Goal: Task Accomplishment & Management: Complete application form

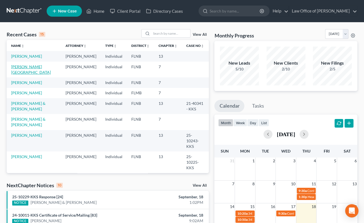
click at [22, 74] on link "[PERSON_NAME][GEOGRAPHIC_DATA]" at bounding box center [31, 69] width 40 height 10
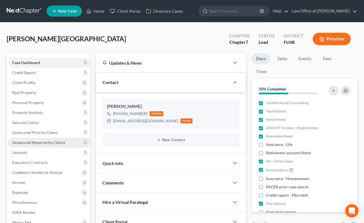
click at [46, 139] on link "Unsecured Nonpriority Claims" at bounding box center [49, 143] width 82 height 10
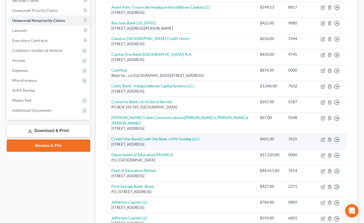
scroll to position [214, 0]
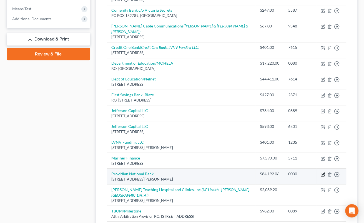
click at [324, 172] on icon "button" at bounding box center [322, 174] width 4 height 4
select select "32"
select select "14"
select select "0"
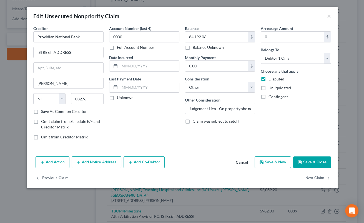
click at [272, 160] on button "Save & New" at bounding box center [272, 162] width 36 height 12
select select "0"
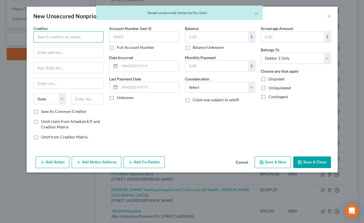
click at [46, 35] on input "text" at bounding box center [68, 36] width 70 height 11
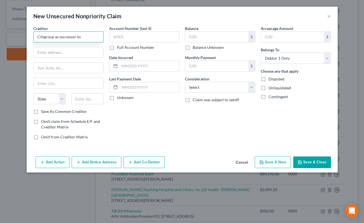
type input "Citigroup as successor to"
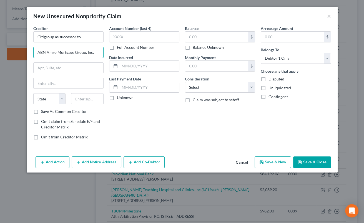
type input "ABN Amro Mortgage Group, Inc."
paste input "1000 TECHNOLOGY DRIVE"
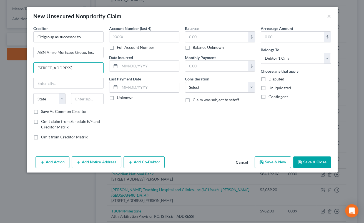
type input "1000 Technology Drive"
click at [81, 96] on input "text" at bounding box center [87, 98] width 32 height 11
type input "63368"
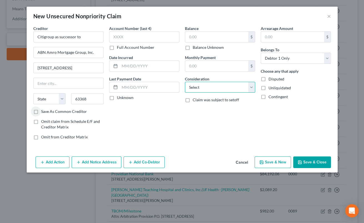
click at [185, 82] on select "Select Cable / Satellite Services Collection Agency Credit Card Debt Debt Couns…" at bounding box center [220, 87] width 70 height 11
select select "14"
click option "Other" at bounding box center [0, 0] width 0 height 0
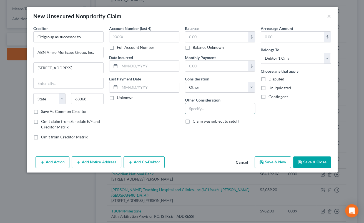
click at [197, 112] on input "text" at bounding box center [220, 108] width 70 height 11
type input "Possible deficiency balance"
click at [192, 48] on label "Balance Unknown" at bounding box center [207, 48] width 31 height 6
click at [195, 48] on input "Balance Unknown" at bounding box center [197, 47] width 4 height 4
checkbox input "true"
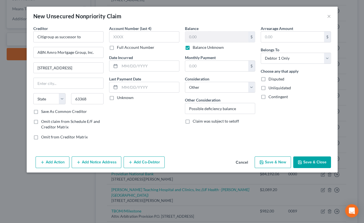
type input "0.00"
click at [132, 68] on input "text" at bounding box center [149, 66] width 59 height 11
type input "10/14/2004"
click at [268, 78] on label "Disputed" at bounding box center [276, 79] width 16 height 6
click at [270, 78] on input "Disputed" at bounding box center [272, 78] width 4 height 4
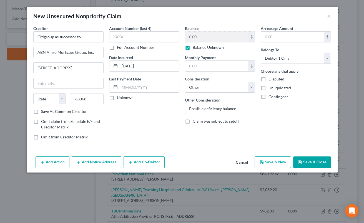
checkbox input "true"
click at [268, 88] on label "Unliquidated" at bounding box center [279, 88] width 22 height 6
click at [270, 88] on input "Unliquidated" at bounding box center [272, 87] width 4 height 4
checkbox input "true"
click at [268, 97] on label "Contingent" at bounding box center [277, 97] width 19 height 6
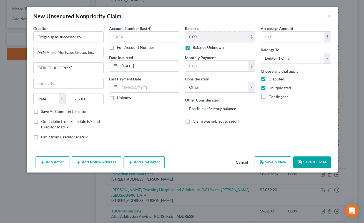
click at [270, 97] on input "Contingent" at bounding box center [272, 96] width 4 height 4
checkbox input "true"
click at [307, 164] on button "Save & Close" at bounding box center [312, 162] width 38 height 12
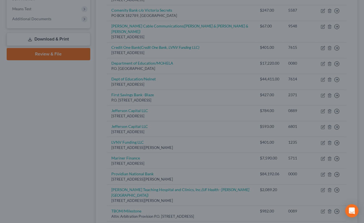
type input "0.00"
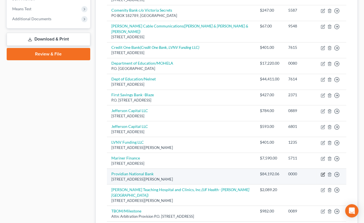
click at [323, 172] on icon "button" at bounding box center [322, 174] width 4 height 4
select select "32"
select select "14"
select select "0"
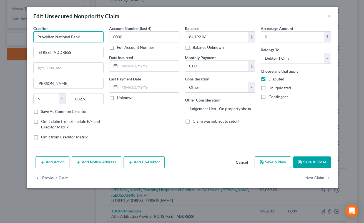
drag, startPoint x: 35, startPoint y: 37, endPoint x: 91, endPoint y: 37, distance: 56.0
click at [91, 37] on input "Providian National Bank" at bounding box center [68, 36] width 70 height 11
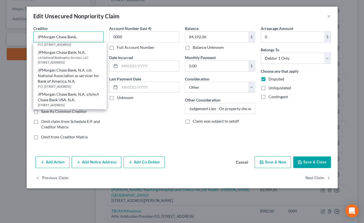
scroll to position [0, 0]
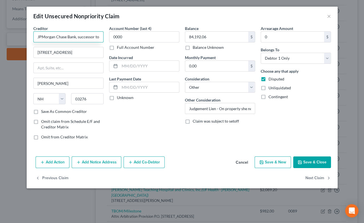
type input "JPMorgan Chase Bank, successor to"
type input "Providian National Bank"
type input "1111 P{olaris Parkway"
type input "43240"
type input "Columbus"
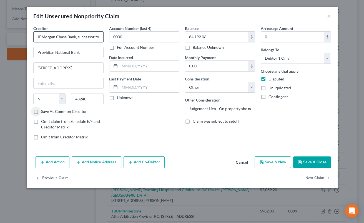
select select "36"
click at [130, 65] on input "text" at bounding box center [149, 66] width 59 height 11
type input "01/06/2004"
click at [210, 108] on input "Judgement Lien - On property she no longer owns" at bounding box center [220, 108] width 70 height 11
select select "8"
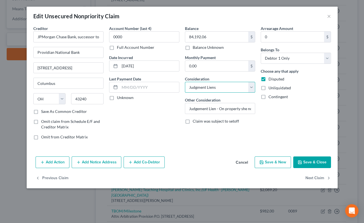
click option "Judgment Liens" at bounding box center [0, 0] width 0 height 0
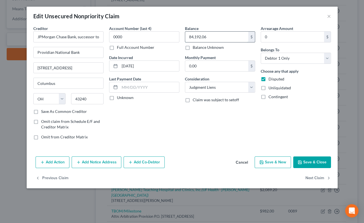
click at [188, 37] on input "84,192.06" at bounding box center [216, 37] width 63 height 11
type input "989.43"
click at [308, 161] on button "Save & Close" at bounding box center [312, 162] width 38 height 12
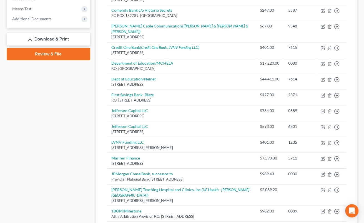
click at [43, 38] on link "Download & Print" at bounding box center [48, 39] width 83 height 13
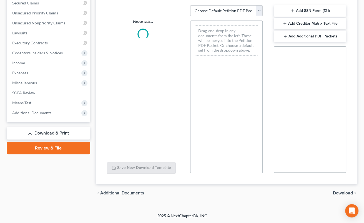
scroll to position [119, 0]
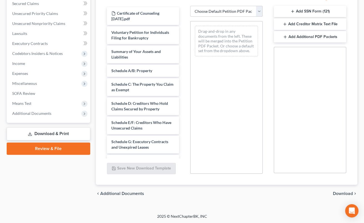
select select "0"
click option "Complete Bankruptcy Petition (all forms and schedules)" at bounding box center [0, 0] width 0 height 0
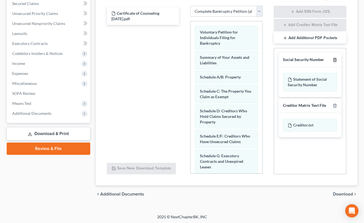
click at [335, 60] on line "button" at bounding box center [335, 60] width 0 height 1
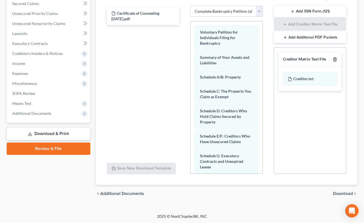
click at [335, 60] on line "button" at bounding box center [335, 59] width 0 height 1
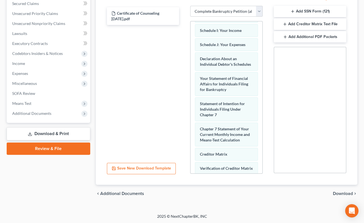
scroll to position [246, 0]
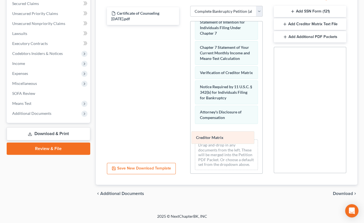
drag, startPoint x: 225, startPoint y: 70, endPoint x: 221, endPoint y: 136, distance: 66.7
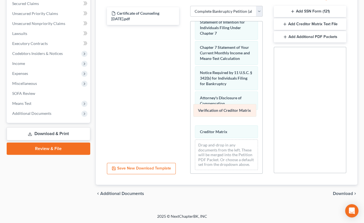
drag, startPoint x: 225, startPoint y: 72, endPoint x: 223, endPoint y: 111, distance: 39.1
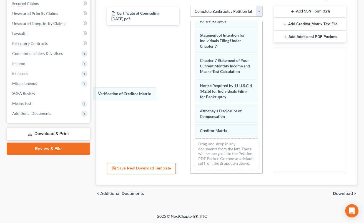
scroll to position [232, 0]
drag, startPoint x: 222, startPoint y: 115, endPoint x: 218, endPoint y: 114, distance: 4.1
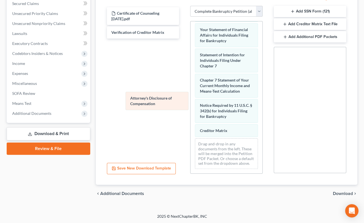
scroll to position [213, 0]
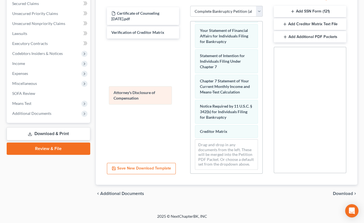
drag, startPoint x: 206, startPoint y: 112, endPoint x: 120, endPoint y: 94, distance: 87.8
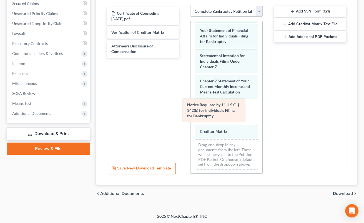
scroll to position [187, 0]
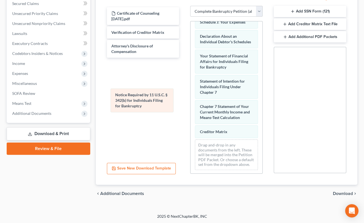
drag, startPoint x: 208, startPoint y: 105, endPoint x: 124, endPoint y: 95, distance: 84.9
click at [190, 95] on div "Notice Required by 11 U.S.C. § 342(b) for Individuals Filing for Bankruptcy Vol…" at bounding box center [226, 4] width 72 height 340
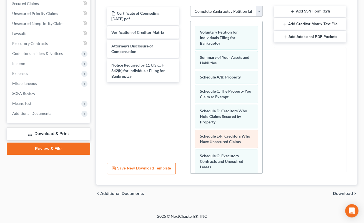
scroll to position [0, 0]
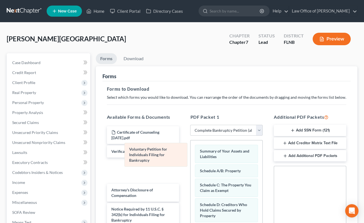
drag, startPoint x: 225, startPoint y: 157, endPoint x: 154, endPoint y: 156, distance: 71.3
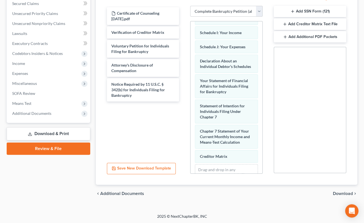
scroll to position [119, 0]
click at [347, 192] on span "Download" at bounding box center [343, 193] width 20 height 4
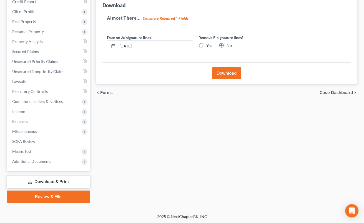
click at [206, 45] on label "Yes" at bounding box center [209, 46] width 6 height 6
click at [208, 45] on input "Yes" at bounding box center [210, 45] width 4 height 4
radio input "true"
radio input "false"
click at [216, 70] on button "Download" at bounding box center [226, 73] width 29 height 12
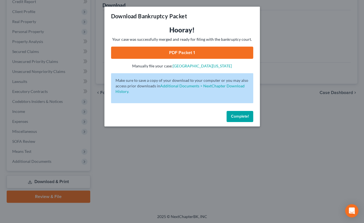
click at [147, 54] on link "PDF Packet 1" at bounding box center [182, 53] width 142 height 12
click at [247, 120] on button "Complete!" at bounding box center [239, 116] width 27 height 11
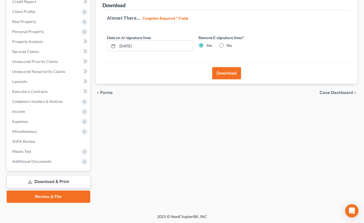
click at [47, 180] on link "Download & Print" at bounding box center [48, 181] width 83 height 13
click at [44, 198] on link "Review & File" at bounding box center [48, 197] width 83 height 12
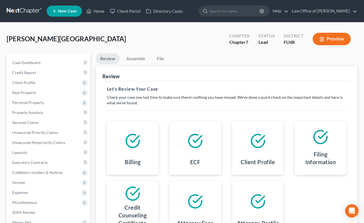
scroll to position [71, 0]
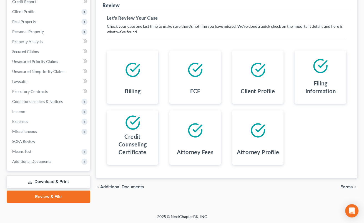
click at [344, 185] on span "Forms" at bounding box center [346, 187] width 12 height 4
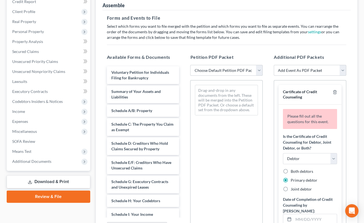
select select "0"
click option "Complete Bankruptcy Petition (all forms and schedules)" at bounding box center [0, 0] width 0 height 0
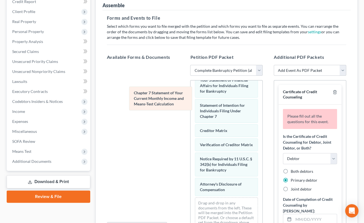
scroll to position [221, 0]
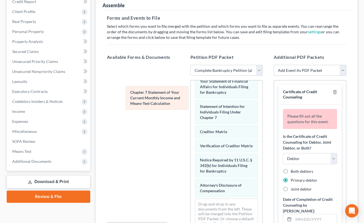
drag, startPoint x: 215, startPoint y: 108, endPoint x: 146, endPoint y: 96, distance: 70.5
click at [190, 96] on div "Chapter 7 Statement of Your Current Monthly Income and Means-Test Calculation V…" at bounding box center [226, 46] width 72 height 374
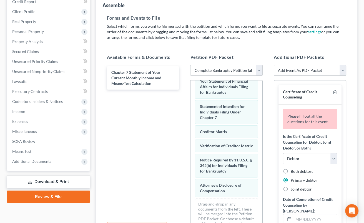
select select "13"
click option "Chapter 7 Stmt Monthly Income (122A-1) / Exemption Presumption Abuse (122A-1Sup…" at bounding box center [0, 0] width 0 height 0
select select
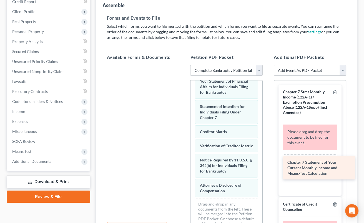
drag, startPoint x: 131, startPoint y: 75, endPoint x: 307, endPoint y: 166, distance: 197.9
click at [184, 65] on div "Chapter 7 Statement of Your Current Monthly Income and Means-Test Calculation C…" at bounding box center [142, 65] width 81 height 0
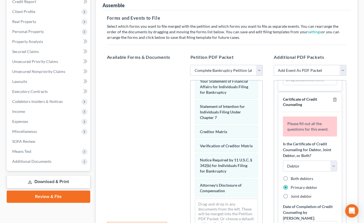
scroll to position [137, 0]
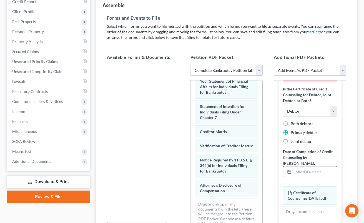
click at [304, 166] on input "text" at bounding box center [314, 171] width 43 height 11
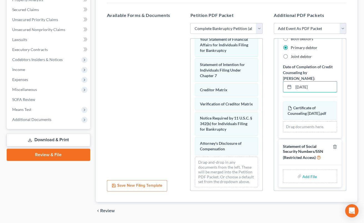
scroll to position [130, 0]
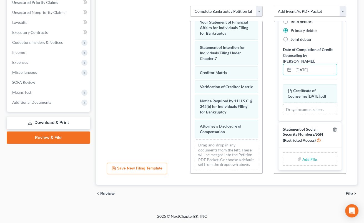
type input "[DATE]"
click at [305, 158] on input "file" at bounding box center [308, 159] width 13 height 10
type input "C:\fakepath\Statement About Your Social Security Numbers.pdf"
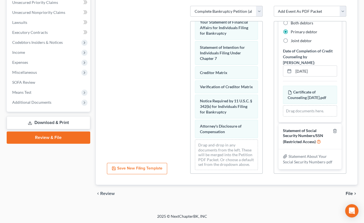
scroll to position [154, 0]
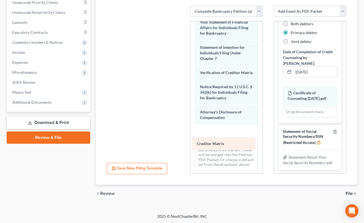
drag, startPoint x: 208, startPoint y: 70, endPoint x: 205, endPoint y: 142, distance: 72.2
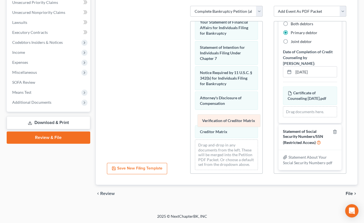
drag, startPoint x: 211, startPoint y: 71, endPoint x: 214, endPoint y: 120, distance: 49.2
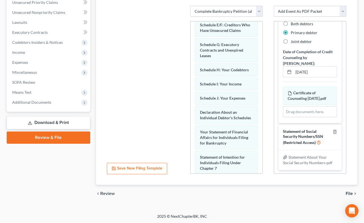
scroll to position [221, 0]
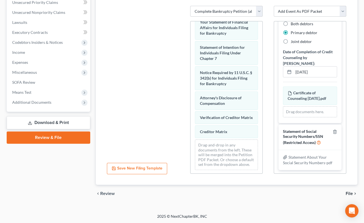
click at [349, 192] on span "File" at bounding box center [348, 193] width 7 height 4
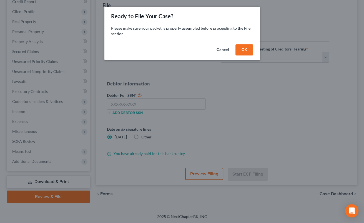
click at [241, 49] on button "OK" at bounding box center [244, 49] width 18 height 11
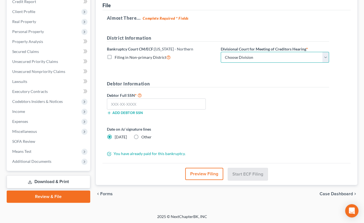
select select "0"
click option "[GEOGRAPHIC_DATA]" at bounding box center [0, 0] width 0 height 0
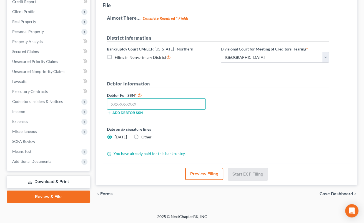
click at [186, 101] on input "text" at bounding box center [156, 103] width 99 height 11
click at [193, 103] on input "text" at bounding box center [156, 103] width 99 height 11
type input "263-73-1560"
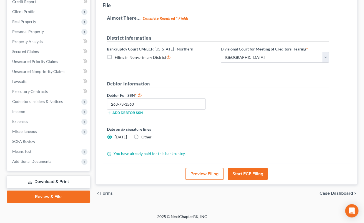
click at [251, 173] on button "Start ECF Filing" at bounding box center [248, 174] width 40 height 12
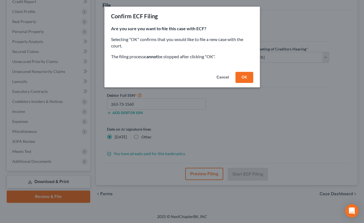
click at [243, 78] on button "OK" at bounding box center [244, 77] width 18 height 11
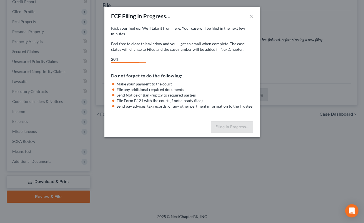
select select "0"
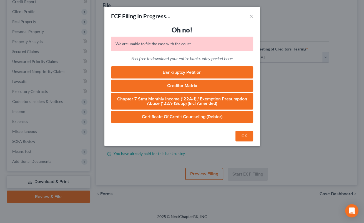
click at [247, 137] on button "OK" at bounding box center [244, 136] width 18 height 11
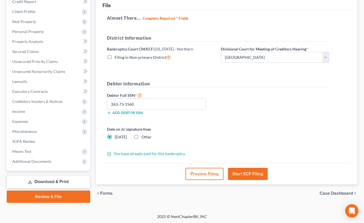
click at [252, 171] on button "Start ECF Filing" at bounding box center [248, 174] width 40 height 12
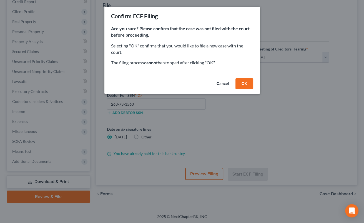
click at [248, 81] on button "OK" at bounding box center [244, 83] width 18 height 11
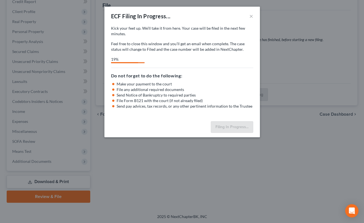
select select "0"
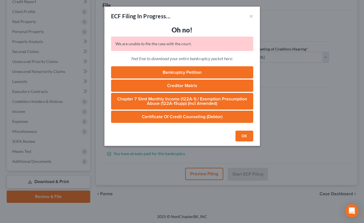
click at [246, 133] on button "OK" at bounding box center [244, 136] width 18 height 11
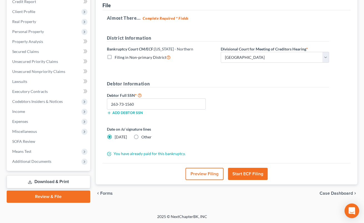
click at [351, 210] on icon "Open Intercom Messenger" at bounding box center [351, 210] width 6 height 7
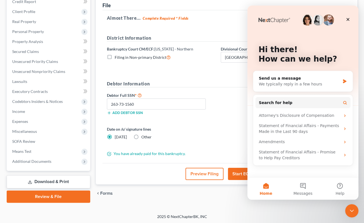
scroll to position [0, 0]
click at [343, 80] on icon "Intercom messenger" at bounding box center [344, 81] width 3 height 4
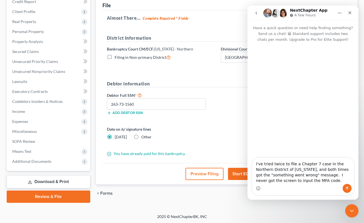
type textarea "I've tried twice to file a Chapter 7 case in the Northern District of [US_STATE…"
click at [347, 188] on icon "Send a message…" at bounding box center [346, 188] width 4 height 4
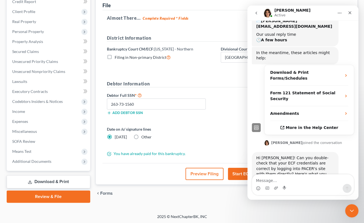
scroll to position [83, 0]
click at [26, 215] on div "2025 © NextChapterBK, INC" at bounding box center [182, 219] width 316 height 10
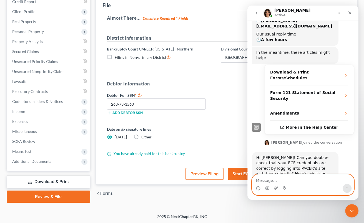
click at [287, 176] on textarea "Message…" at bounding box center [303, 178] width 102 height 9
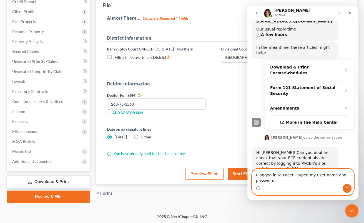
scroll to position [89, 0]
type textarea "I logged in to Pacer - typed my user name and password. No issue."
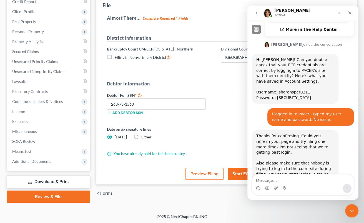
scroll to position [160, 0]
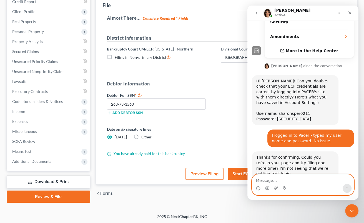
click at [265, 180] on textarea "Message…" at bounding box center [303, 178] width 102 height 9
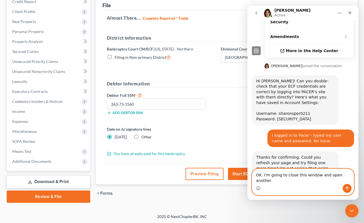
type textarea "OK. I'm going to close this window and open another."
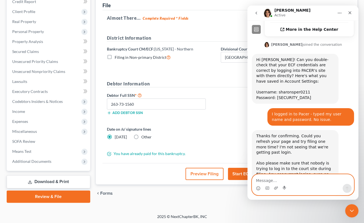
scroll to position [182, 0]
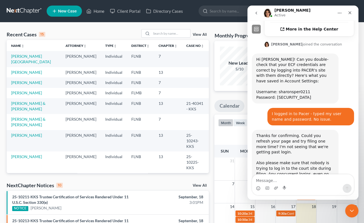
scroll to position [182, 0]
click at [27, 57] on link "[PERSON_NAME][GEOGRAPHIC_DATA]" at bounding box center [31, 59] width 40 height 10
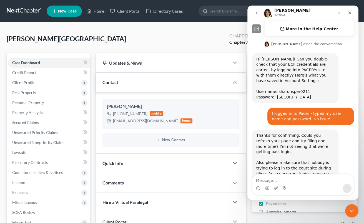
scroll to position [72, 0]
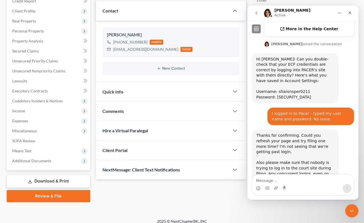
click at [61, 196] on link "Review & File" at bounding box center [48, 196] width 83 height 12
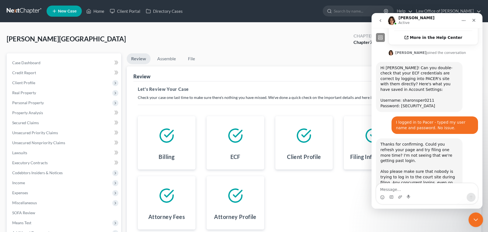
click at [363, 217] on icon "Close Intercom Messenger" at bounding box center [475, 218] width 7 height 7
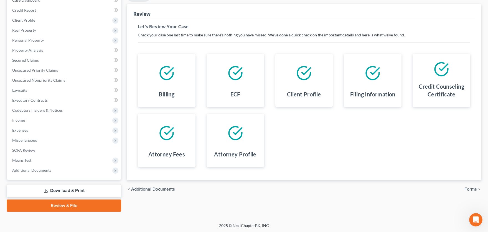
click at [363, 187] on span "Forms" at bounding box center [471, 189] width 12 height 4
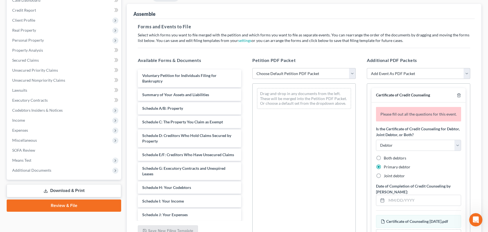
scroll to position [181, 0]
select select "0"
click option "Complete Bankruptcy Petition (all forms and schedules)" at bounding box center [0, 0] width 0 height 0
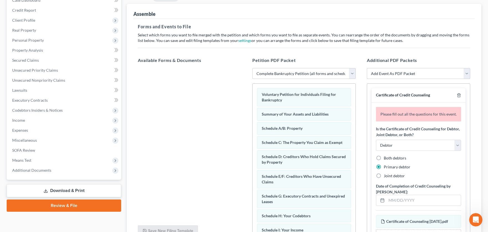
click at [363, 68] on select "Add Event As PDF Packet Amended Document Amended List of Creditors/Matrix (Fee)…" at bounding box center [418, 73] width 103 height 11
select select "13"
click option "Chapter 7 Stmt Monthly Income (122A-1) / Exemption Presumption Abuse (122A-1Sup…" at bounding box center [0, 0] width 0 height 0
select select
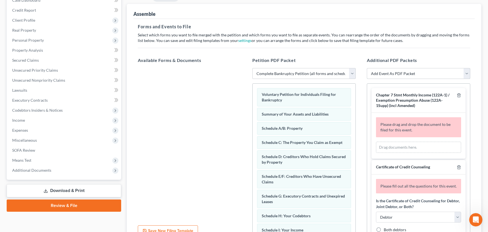
scroll to position [110, 0]
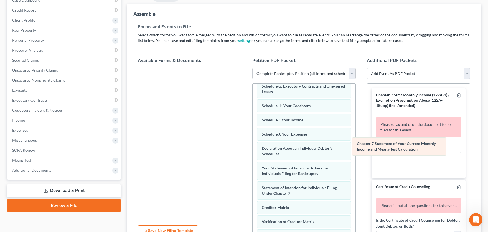
drag, startPoint x: 328, startPoint y: 208, endPoint x: 424, endPoint y: 145, distance: 114.9
click at [356, 145] on div "Chapter 7 Statement of Your Current Monthly Income and Means-Test Calculation V…" at bounding box center [304, 131] width 103 height 315
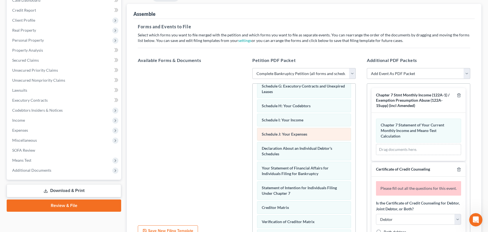
scroll to position [161, 0]
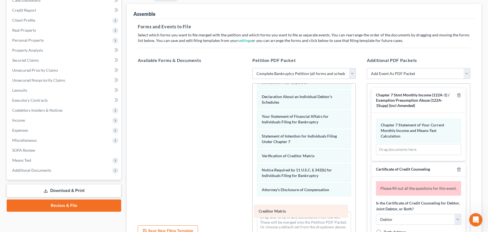
drag, startPoint x: 282, startPoint y: 155, endPoint x: 279, endPoint y: 211, distance: 56.4
click at [279, 211] on div "Creditor Matrix Voluntary Petition for Individuals Filing for Bankruptcy Summar…" at bounding box center [304, 79] width 103 height 314
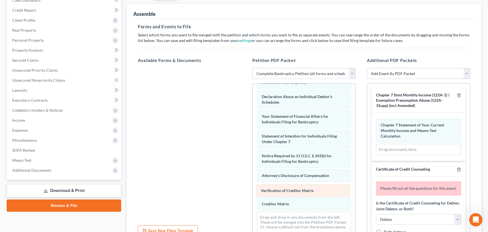
drag, startPoint x: 277, startPoint y: 154, endPoint x: 276, endPoint y: 190, distance: 35.8
click at [276, 190] on div "Verification of Creditor Matrix Voluntary Petition for Individuals Filing for B…" at bounding box center [304, 79] width 103 height 314
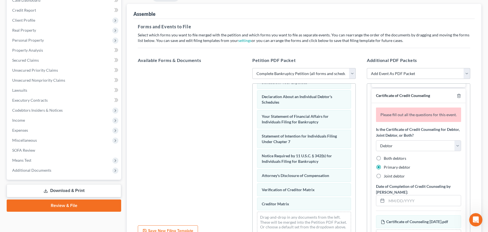
scroll to position [82, 0]
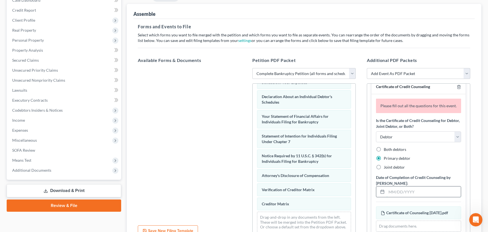
click at [363, 191] on input "text" at bounding box center [424, 191] width 74 height 11
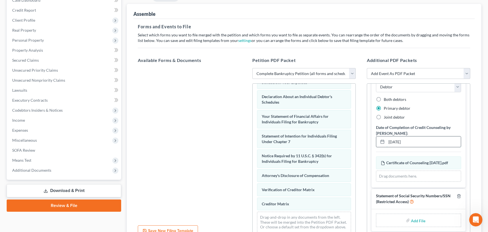
scroll to position [118, 0]
type input "[DATE]"
click at [363, 220] on input "file" at bounding box center [417, 220] width 13 height 10
type input "C:\fakepath\Statement About Your Social Security Numbers.pdf"
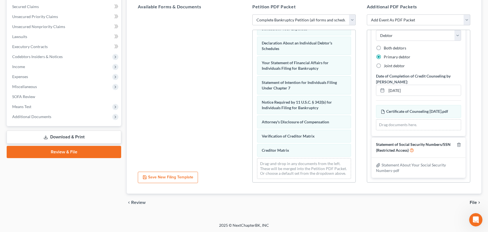
scroll to position [116, 0]
click at [363, 200] on span "File" at bounding box center [473, 202] width 7 height 4
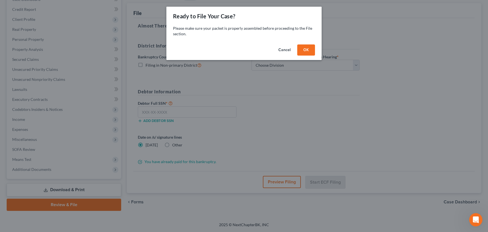
scroll to position [62, 0]
click at [306, 47] on button "OK" at bounding box center [306, 49] width 18 height 11
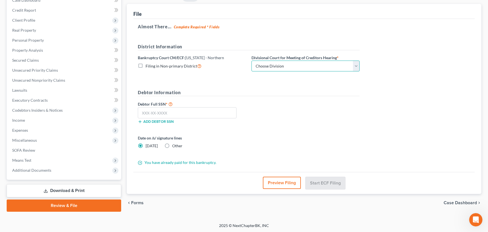
select select "0"
click option "[GEOGRAPHIC_DATA]" at bounding box center [0, 0] width 0 height 0
click at [221, 107] on input "text" at bounding box center [187, 112] width 99 height 11
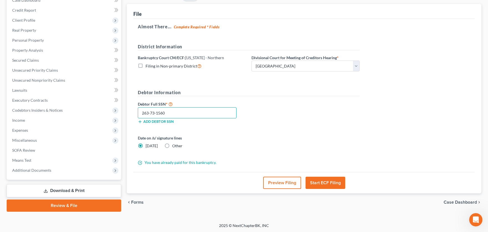
type input "263-73-1560"
click at [328, 184] on button "Start ECF Filing" at bounding box center [326, 182] width 40 height 12
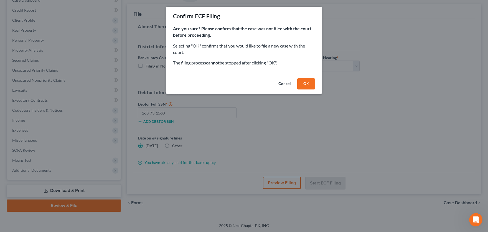
click at [301, 84] on button "OK" at bounding box center [306, 83] width 18 height 11
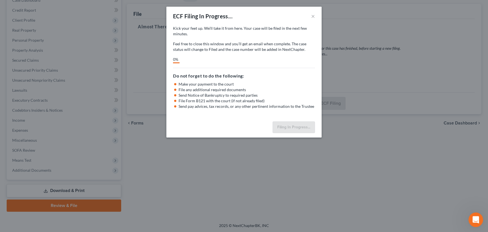
click at [363, 219] on icon "Open Intercom Messenger" at bounding box center [475, 218] width 9 height 9
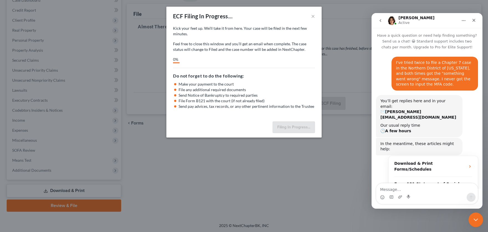
scroll to position [181, 0]
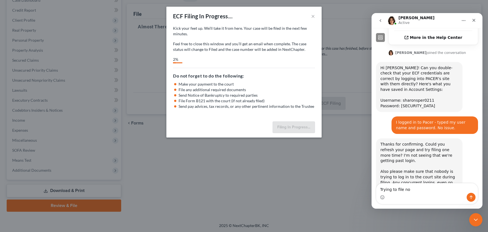
type textarea "Trying to file now"
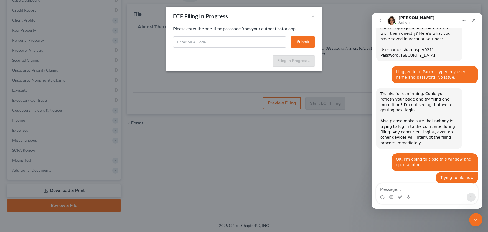
scroll to position [231, 0]
click at [257, 43] on input "text" at bounding box center [229, 41] width 113 height 11
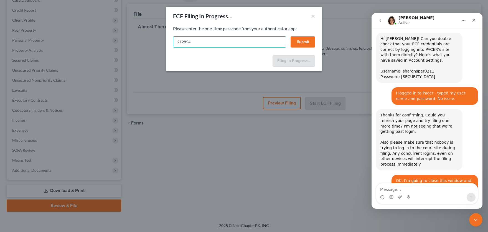
type input "212854"
click at [309, 40] on button "Submit" at bounding box center [303, 41] width 24 height 11
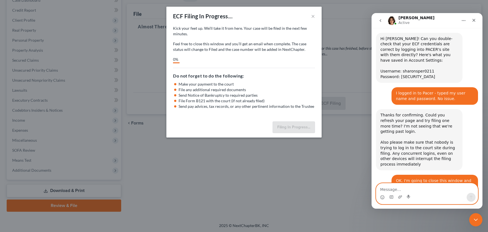
click at [363, 187] on textarea "Message…" at bounding box center [427, 187] width 102 height 9
type textarea "it requested the code this time"
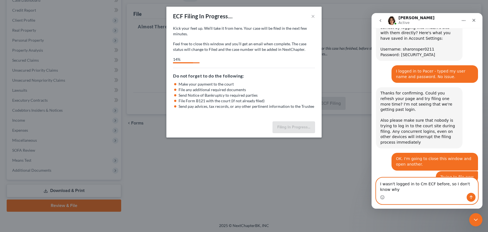
scroll to position [232, 0]
type textarea "I wasn't logged in to Cm ECF before, so I don't know why this time was different"
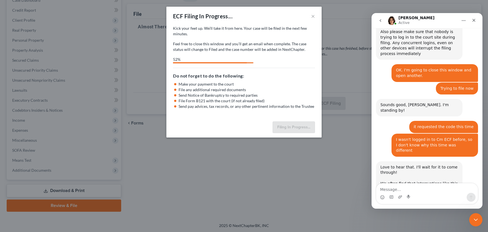
scroll to position [320, 0]
click at [363, 164] on div "Love to hear that. I'll wait for it to come through! We often find that interru…" at bounding box center [420, 188] width 78 height 49
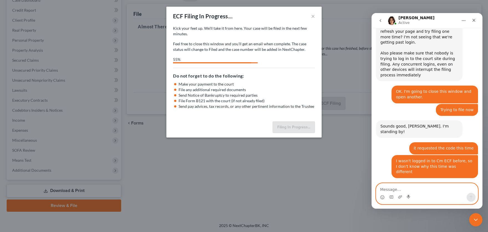
click at [363, 188] on textarea "Message…" at bounding box center [427, 187] width 102 height 9
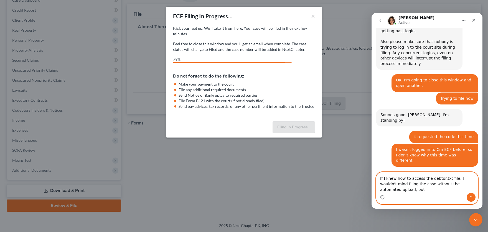
scroll to position [305, 0]
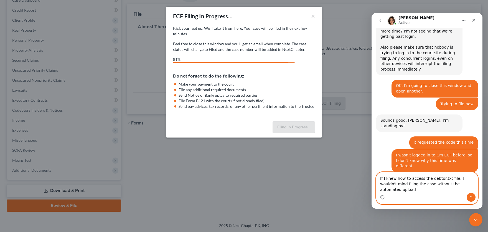
click at [363, 187] on textarea "If I knew how to access the debtor.txt file, I wouldn't mind filing the case wi…" at bounding box center [427, 182] width 102 height 21
click at [363, 189] on textarea "If I knew how to access the debtor.txt file, I wouldn't mind filing the case wi…" at bounding box center [427, 182] width 102 height 21
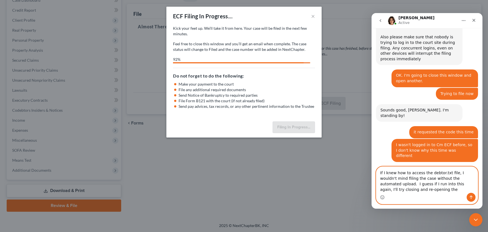
scroll to position [316, 0]
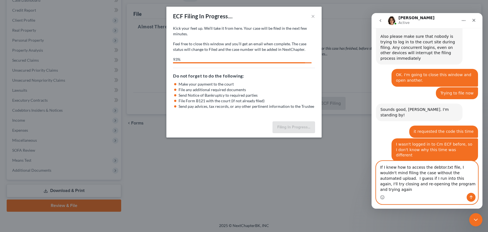
type textarea "If I knew how to access the debtor.txt file, I wouldn't mind filing the case wi…"
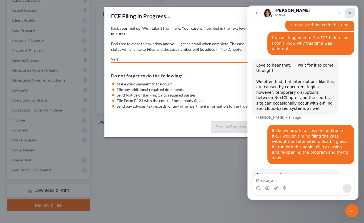
scroll to position [436, 0]
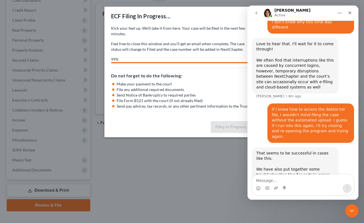
click at [273, 193] on div "ECF Filing Errors" at bounding box center [295, 196] width 66 height 6
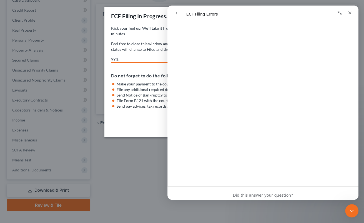
scroll to position [904, 0]
click at [174, 12] on icon "go back" at bounding box center [176, 13] width 4 height 4
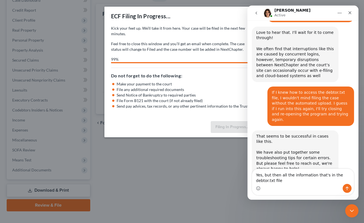
scroll to position [447, 0]
type textarea "Yes, but then all the information that's in the debtor.txt file has to be typed…"
select select "0"
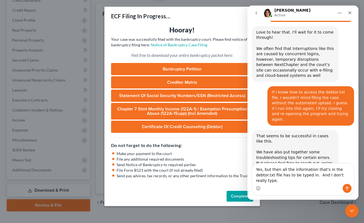
type textarea "Yes, but then all the information that's in the debtor.txt file has to be typed…"
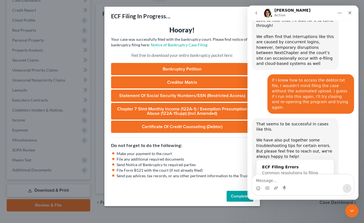
scroll to position [460, 0]
click at [237, 193] on button "Complete!" at bounding box center [239, 196] width 27 height 11
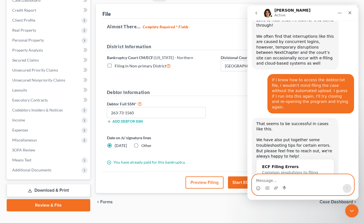
click at [297, 183] on textarea "Message…" at bounding box center [303, 178] width 102 height 9
type textarea "OK, all filed and paid for. Thanks for your help."
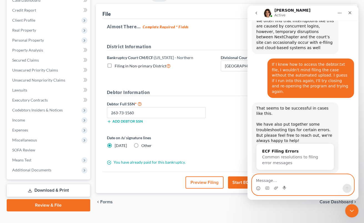
scroll to position [478, 0]
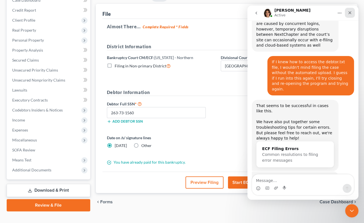
click at [353, 12] on div "Close" at bounding box center [349, 13] width 10 height 10
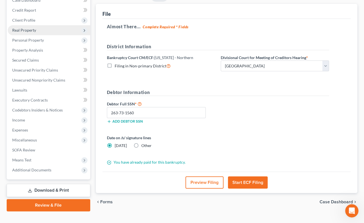
scroll to position [0, 0]
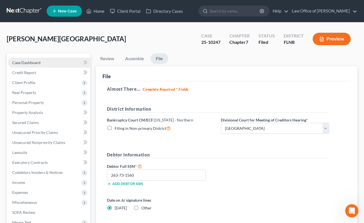
click at [33, 63] on span "Case Dashboard" at bounding box center [26, 62] width 28 height 5
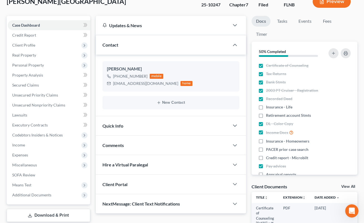
scroll to position [61, 0]
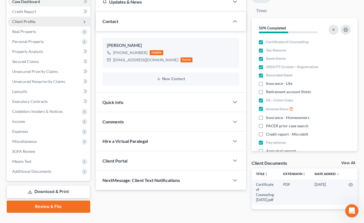
click at [30, 22] on span "Client Profile" at bounding box center [23, 21] width 23 height 5
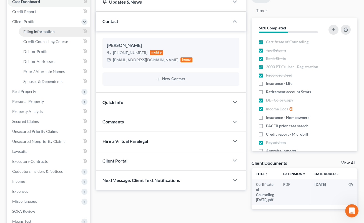
click at [29, 31] on span "Filing Information" at bounding box center [38, 31] width 31 height 5
select select "1"
select select "0"
select select "9"
